Goal: Transaction & Acquisition: Obtain resource

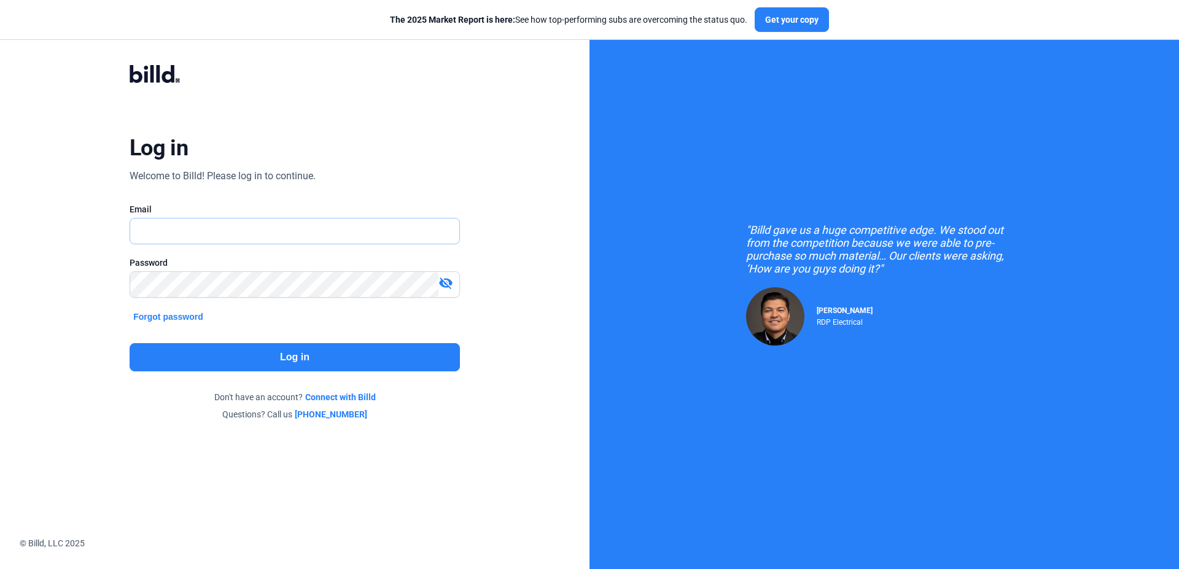
click at [171, 237] on input "text" at bounding box center [288, 231] width 316 height 25
type input "[EMAIL_ADDRESS][DOMAIN_NAME]"
click at [268, 366] on button "Log in" at bounding box center [295, 357] width 330 height 28
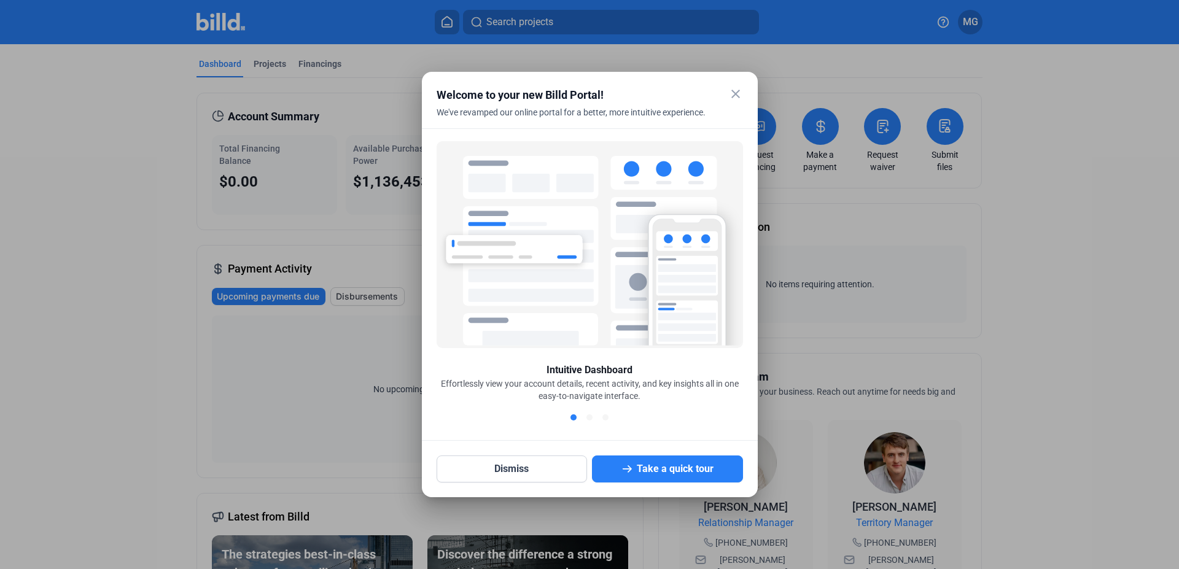
click at [731, 91] on mat-icon "close" at bounding box center [735, 94] width 15 height 15
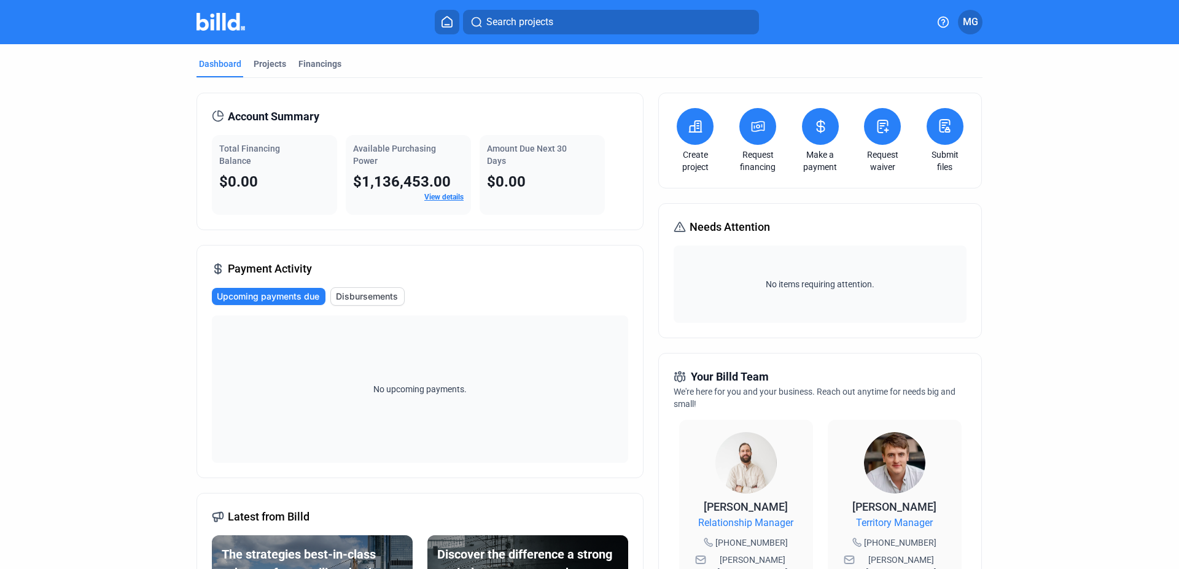
click at [945, 130] on icon at bounding box center [947, 129] width 4 height 5
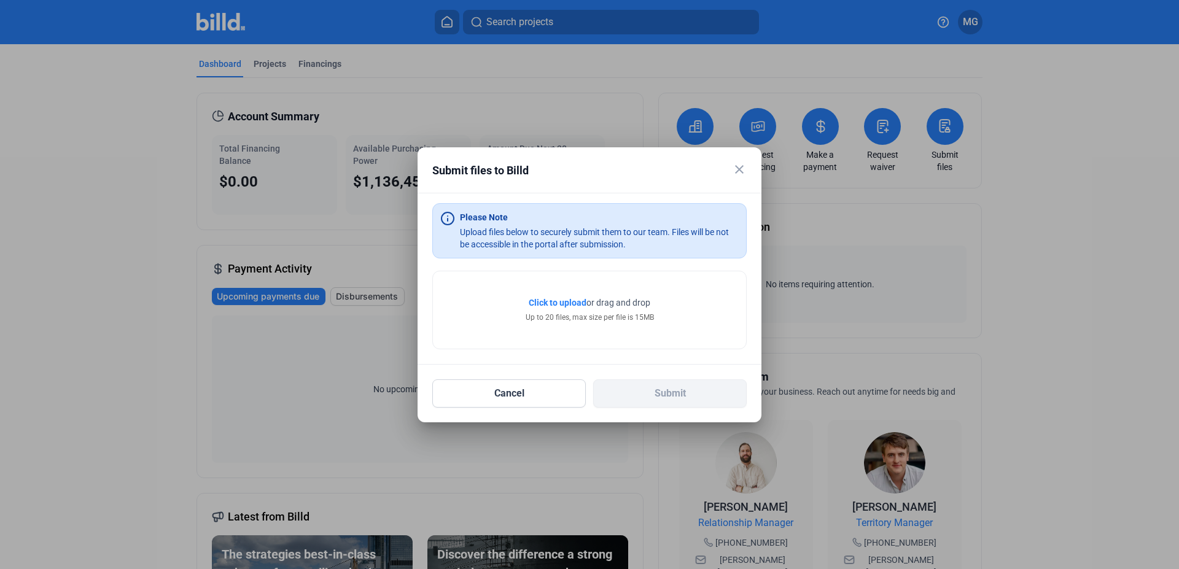
click at [737, 169] on mat-icon "close" at bounding box center [739, 169] width 15 height 15
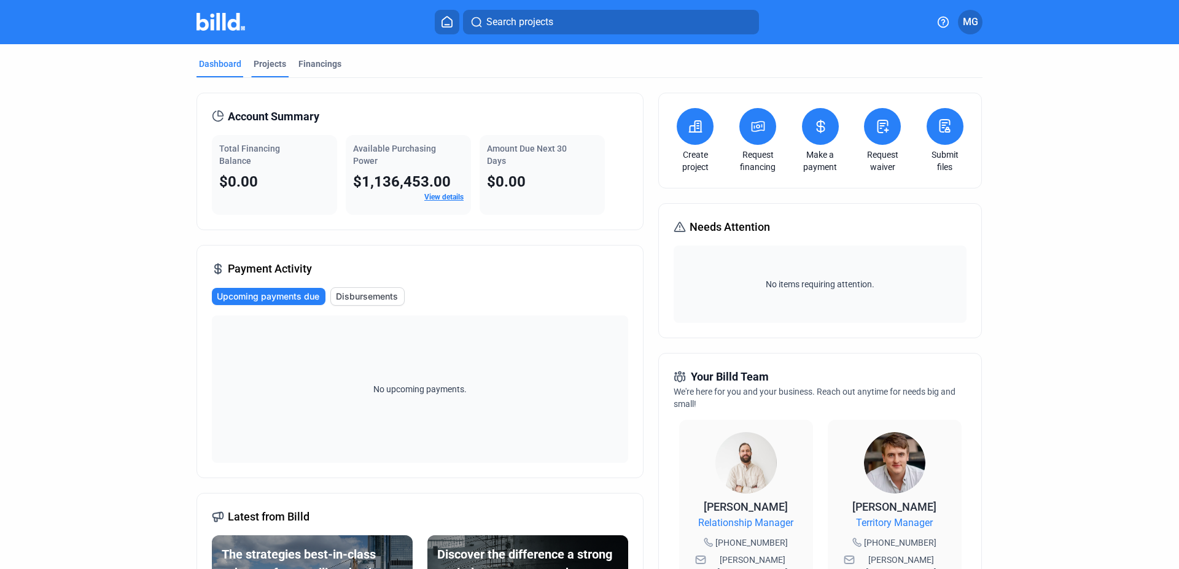
click at [265, 60] on div "Projects" at bounding box center [270, 64] width 33 height 12
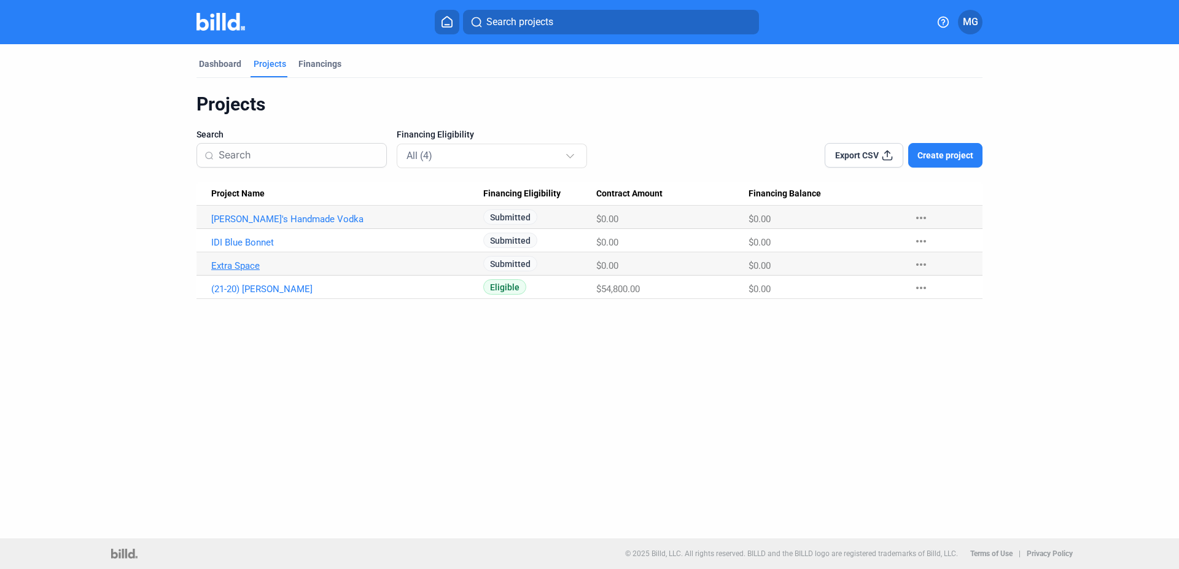
click at [246, 268] on link "Extra Space" at bounding box center [347, 265] width 272 height 11
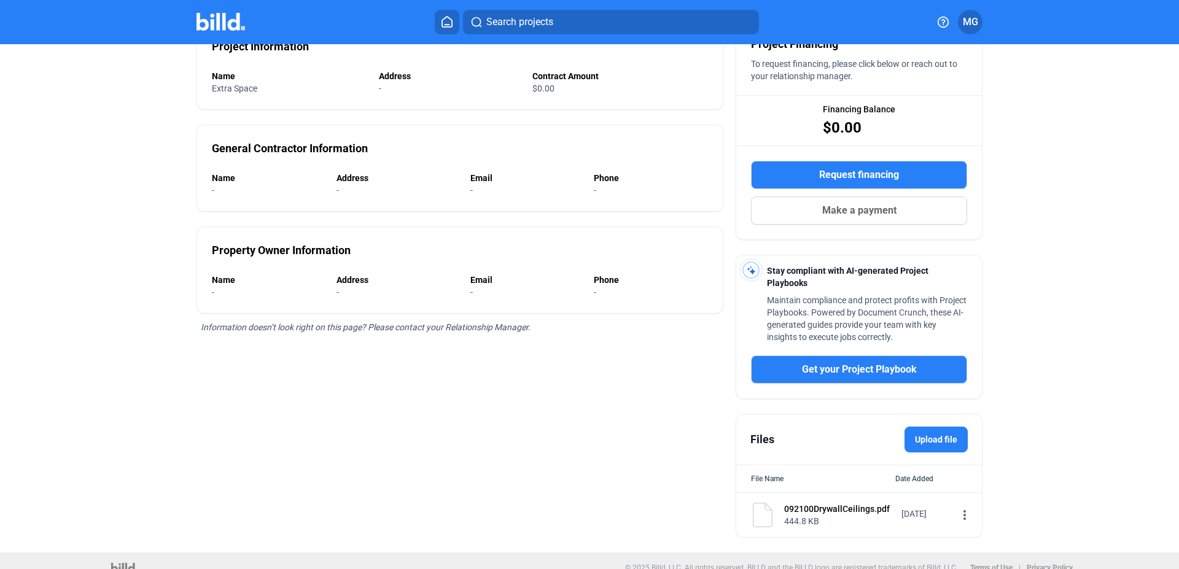
scroll to position [138, 0]
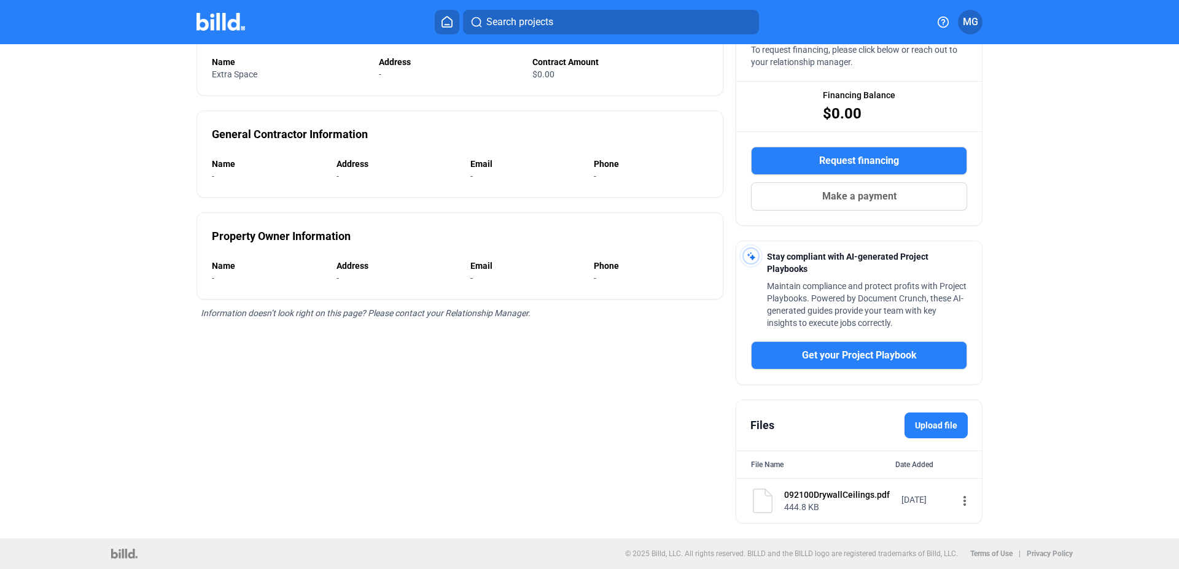
click at [928, 428] on label "Upload file" at bounding box center [935, 426] width 63 height 26
click at [0, 0] on input "Upload file" at bounding box center [0, 0] width 0 height 0
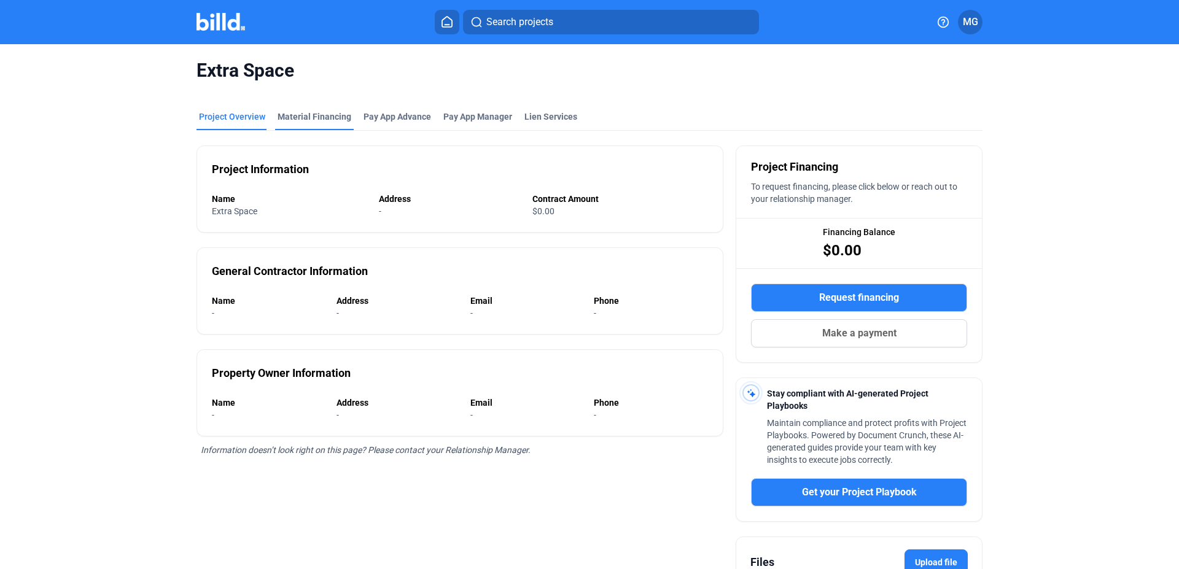
click at [298, 115] on div "Material Financing" at bounding box center [314, 117] width 74 height 12
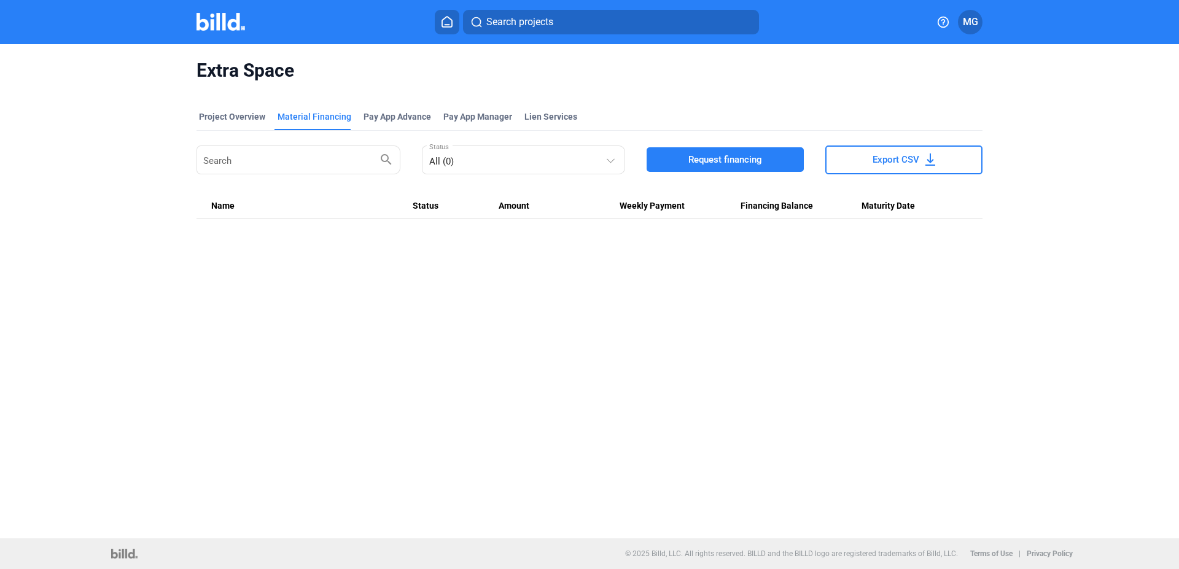
click at [697, 160] on span "Request financing" at bounding box center [725, 159] width 74 height 12
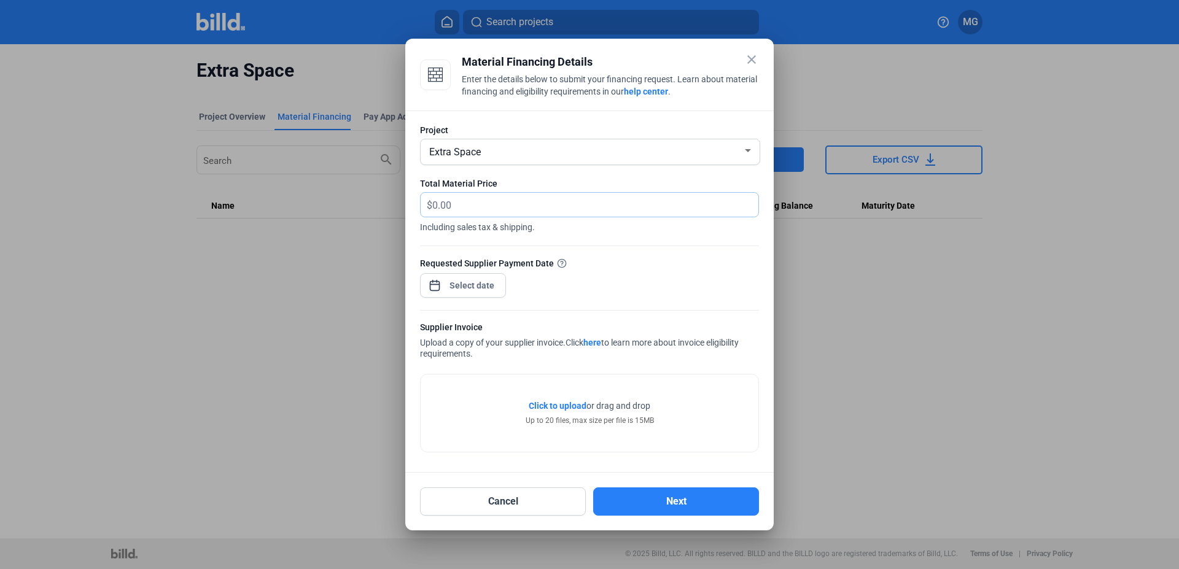
click at [479, 204] on input "text" at bounding box center [588, 205] width 312 height 24
type input "1,080.50"
click at [456, 289] on div "close Material Financing Details Enter the details below to submit your financi…" at bounding box center [589, 284] width 1179 height 569
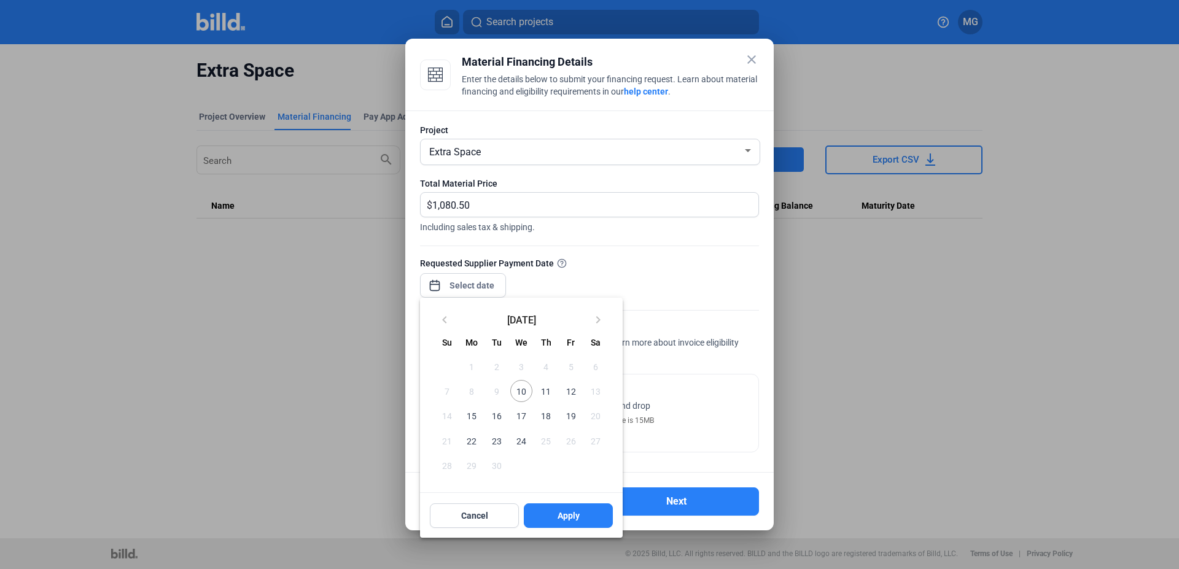
click at [520, 440] on span "24" at bounding box center [521, 441] width 22 height 22
click at [551, 523] on button "Apply" at bounding box center [568, 515] width 89 height 25
type input "[DATE]"
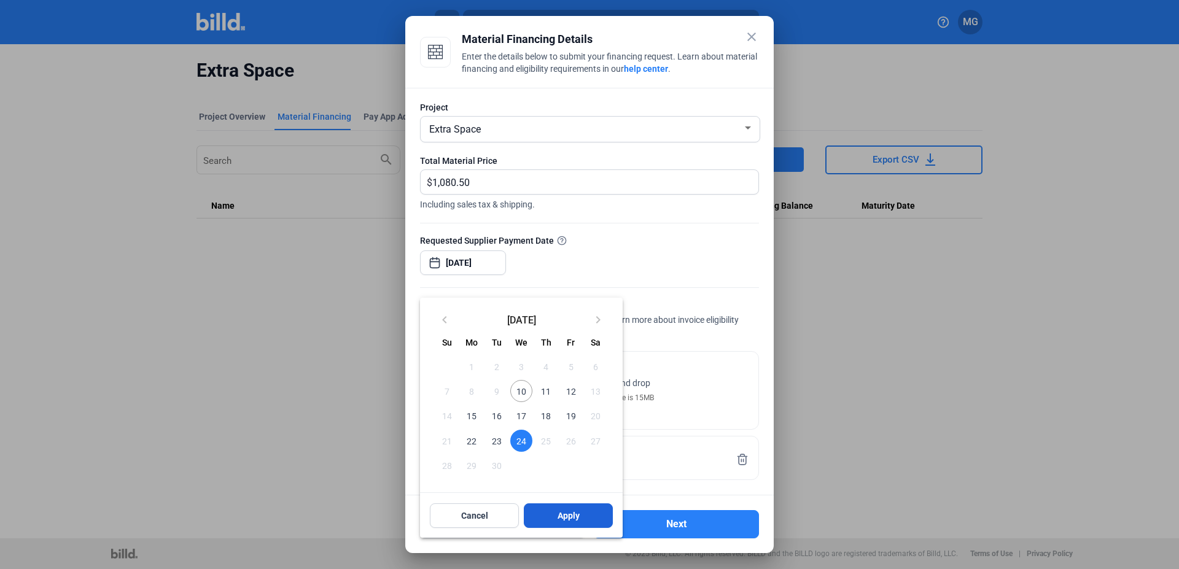
click at [561, 514] on span "Apply" at bounding box center [568, 516] width 22 height 12
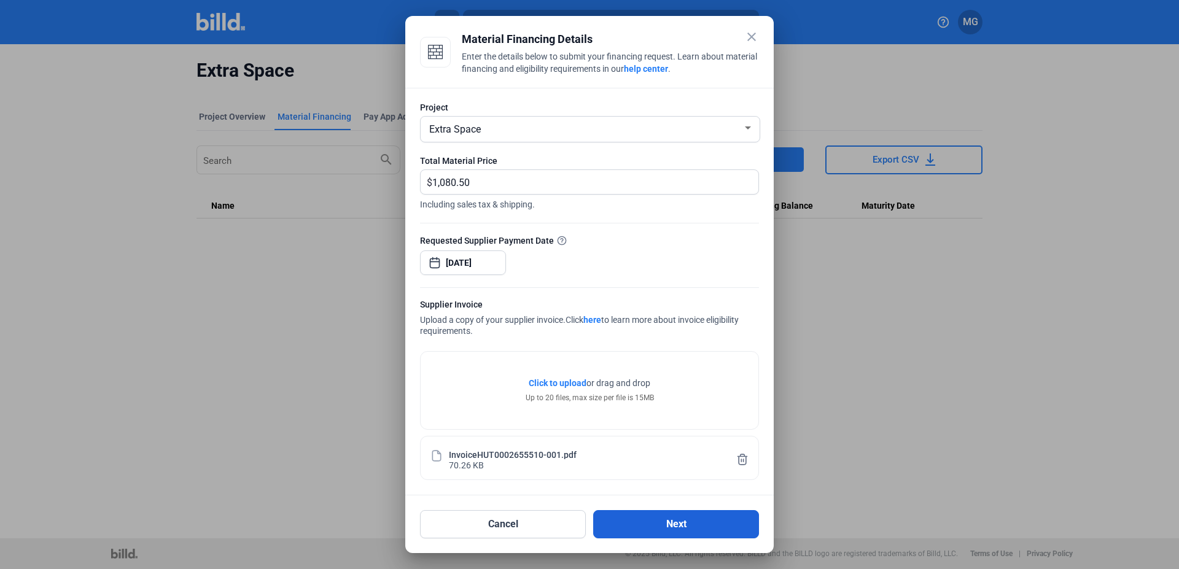
click at [680, 524] on button "Next" at bounding box center [676, 524] width 166 height 28
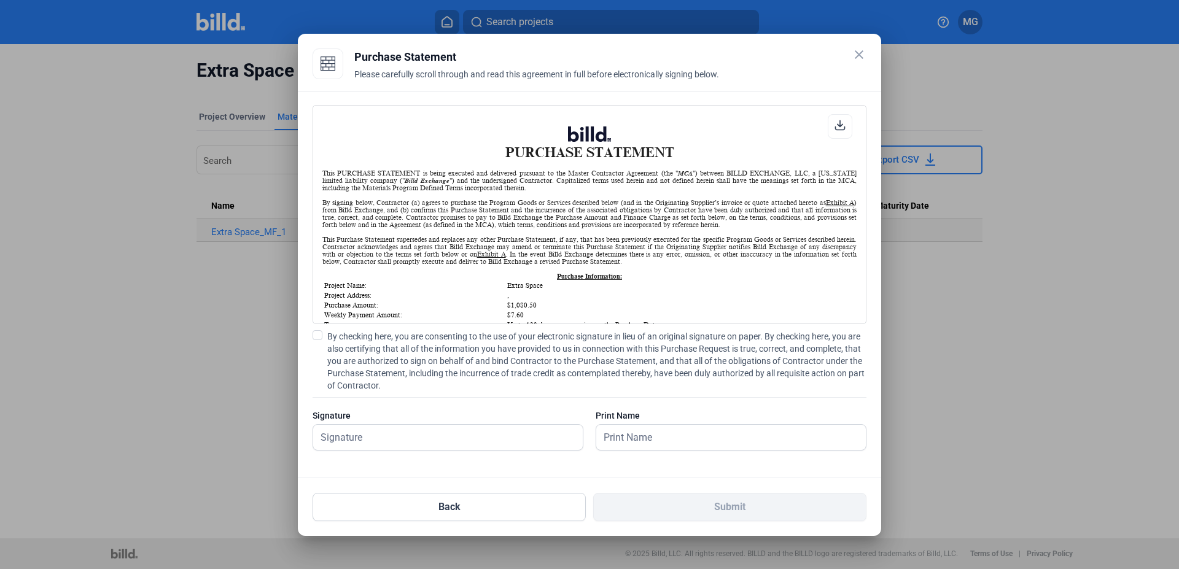
scroll to position [61, 0]
